Goal: Information Seeking & Learning: Learn about a topic

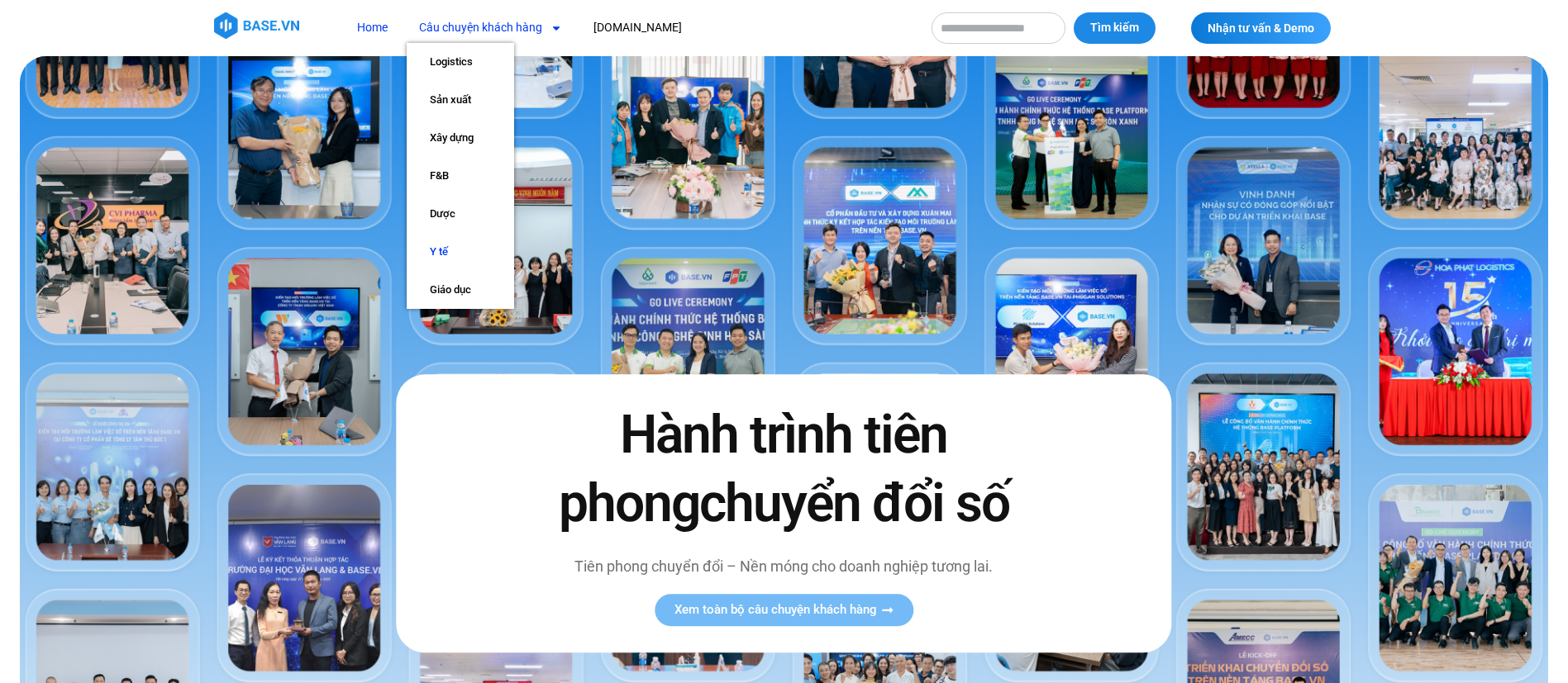
click at [438, 246] on link "Y tế" at bounding box center [460, 252] width 107 height 38
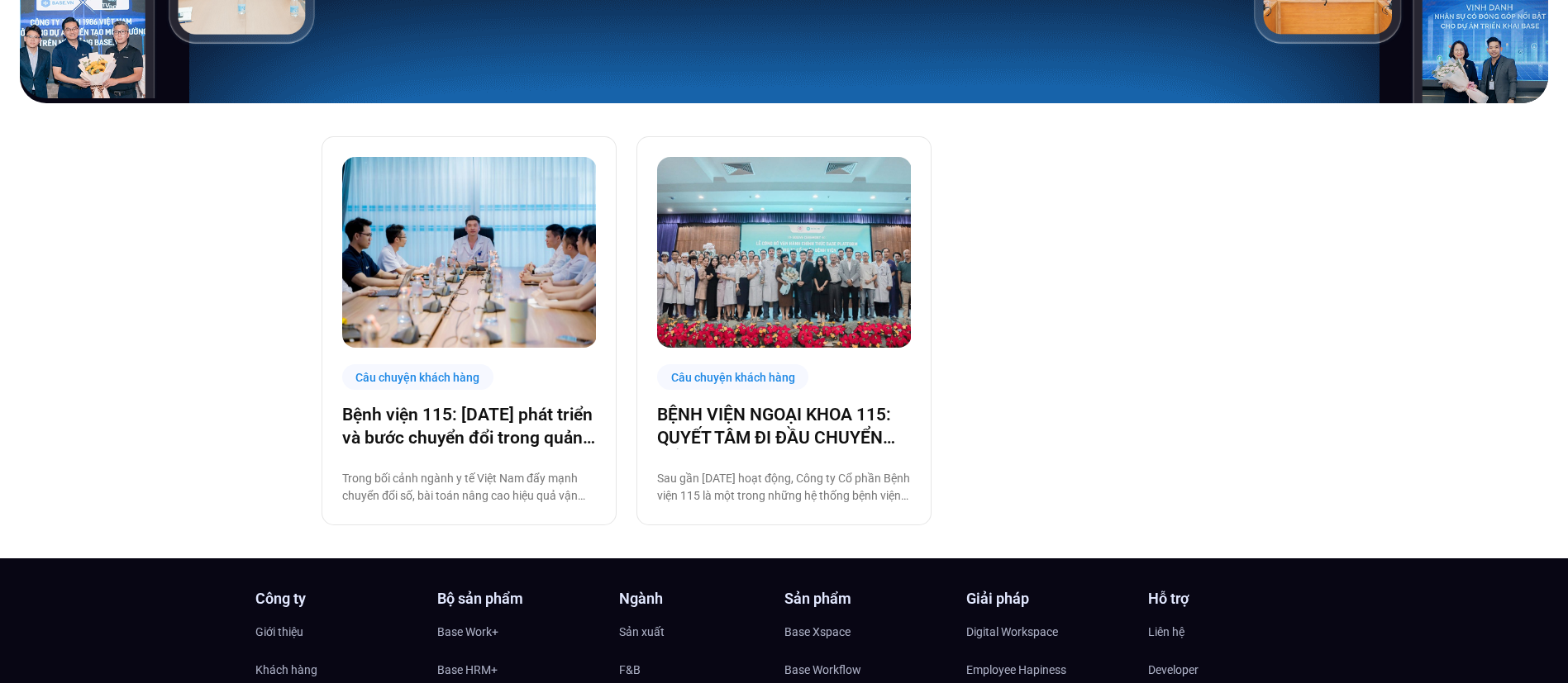
scroll to position [438, 0]
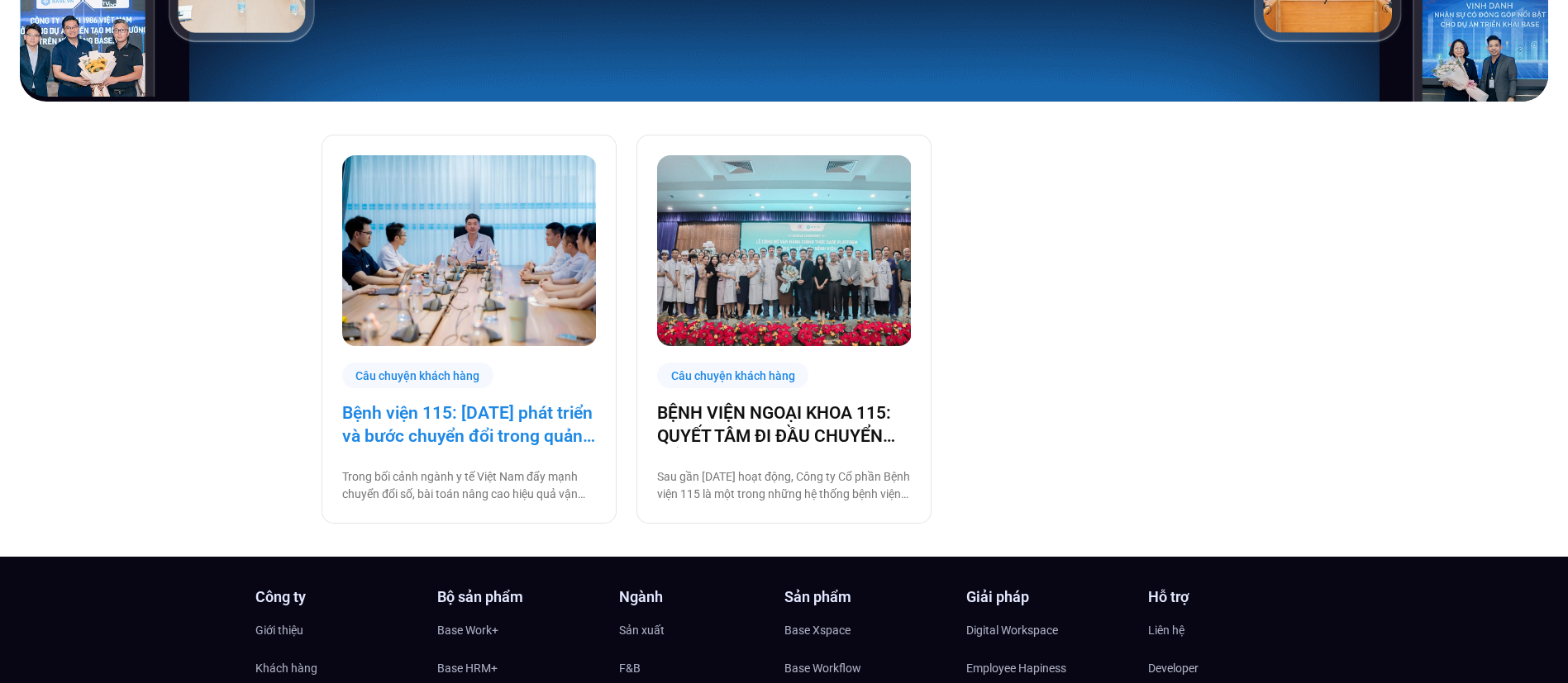
click at [546, 443] on link "Bệnh viện 115: [DATE] phát triển và bước chuyển đổi trong quản trị bệnh viện tư…" at bounding box center [469, 424] width 254 height 46
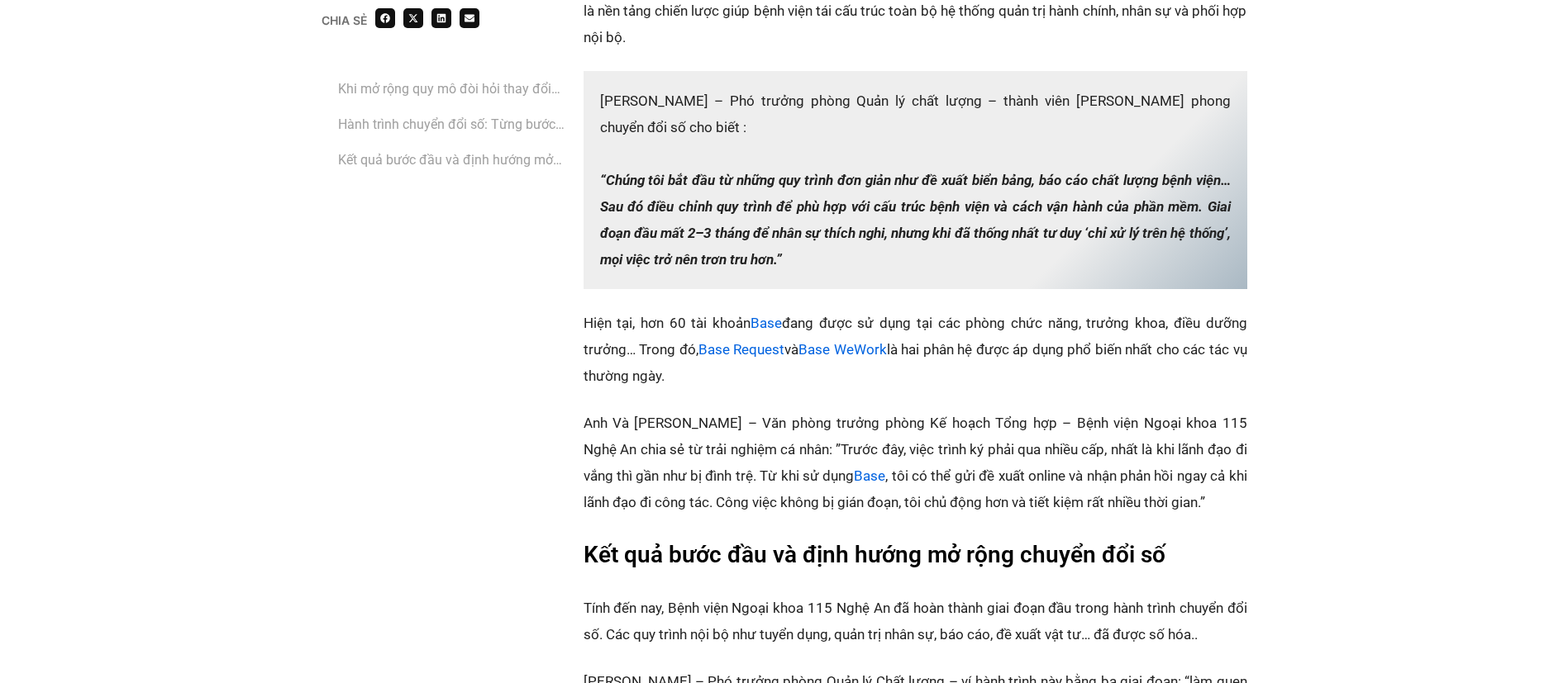
scroll to position [2403, 0]
